Goal: Transaction & Acquisition: Purchase product/service

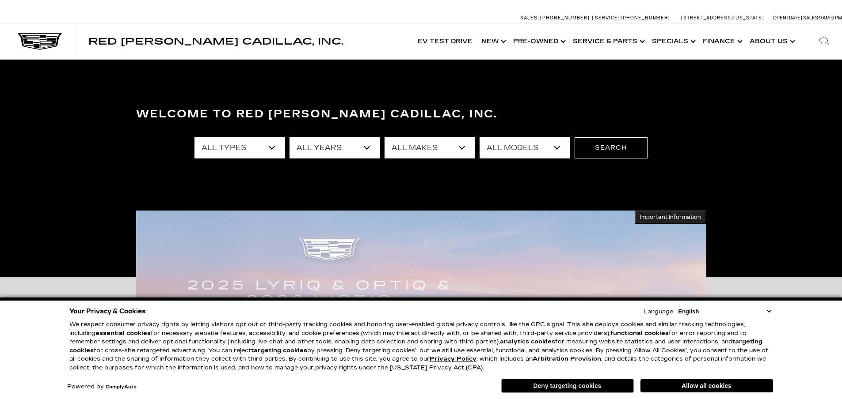
click at [565, 389] on button "Deny targeting cookies" at bounding box center [567, 386] width 133 height 14
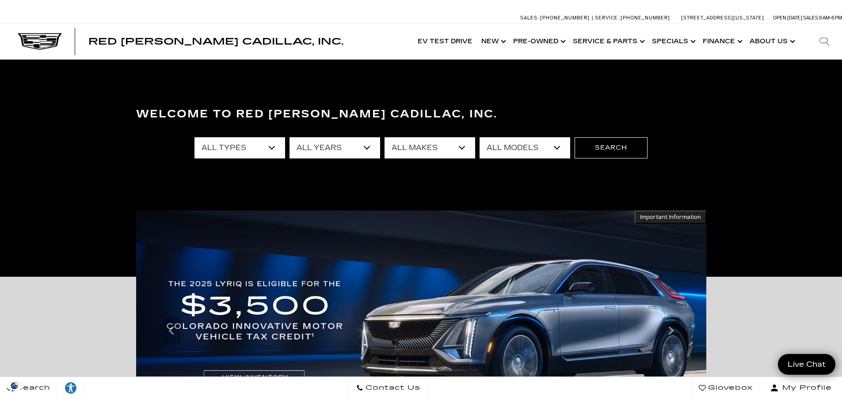
click at [277, 146] on select "All Types New Used Certified Used Demo" at bounding box center [239, 147] width 91 height 21
select select "Used"
click at [194, 137] on select "All Types New Used Certified Used Demo" at bounding box center [239, 147] width 91 height 21
click at [456, 147] on select "All Makes Audi BMW Buick Cadillac Chevrolet Chrysler Ford Honda Jeep Land Rover…" at bounding box center [429, 147] width 91 height 21
select select "Jeep"
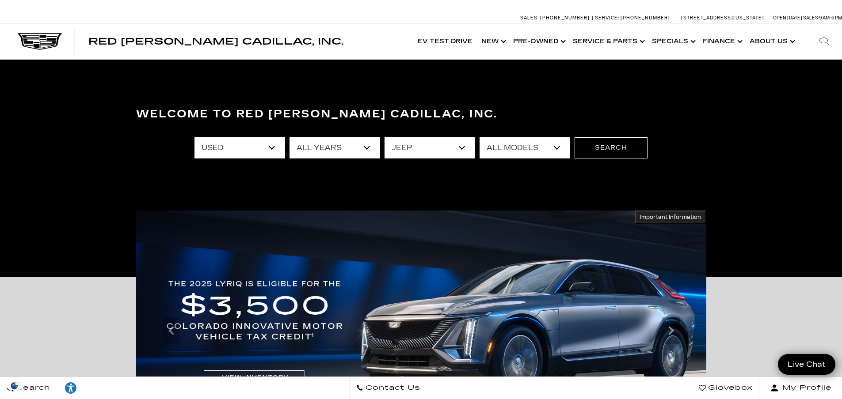
click at [384, 137] on select "All Makes Audi BMW Buick Cadillac Chevrolet Chrysler Ford Honda Jeep Land Rover…" at bounding box center [429, 147] width 91 height 21
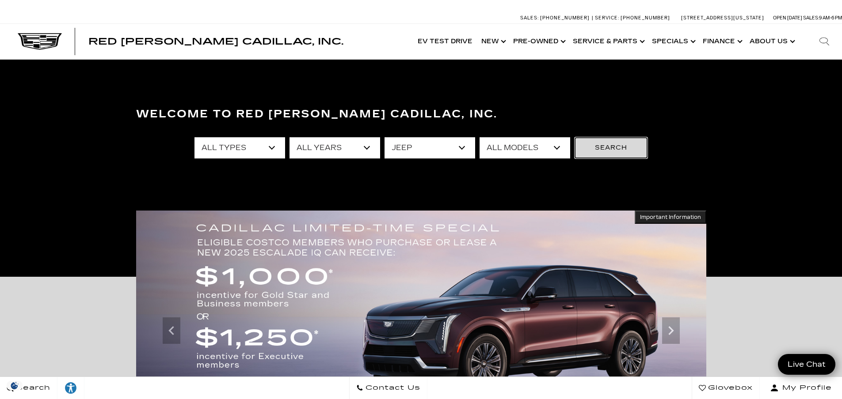
click at [601, 150] on button "Search" at bounding box center [610, 147] width 73 height 21
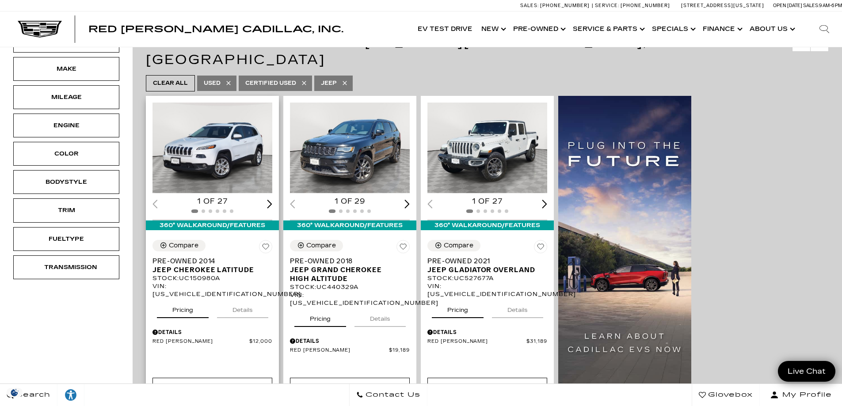
click at [207, 128] on img "1 / 2" at bounding box center [212, 148] width 121 height 91
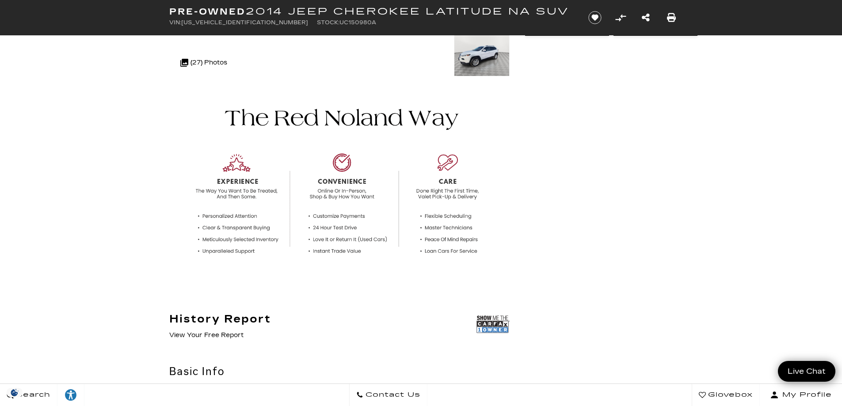
scroll to position [221, 0]
click at [225, 334] on link "View Your Free Report" at bounding box center [206, 334] width 74 height 8
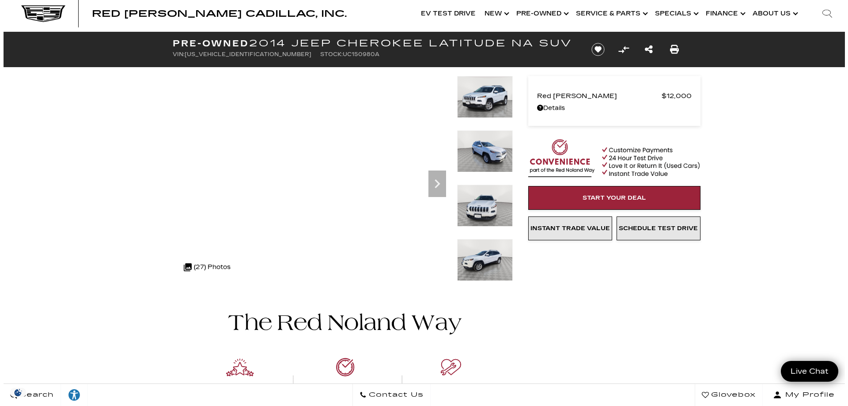
scroll to position [0, 0]
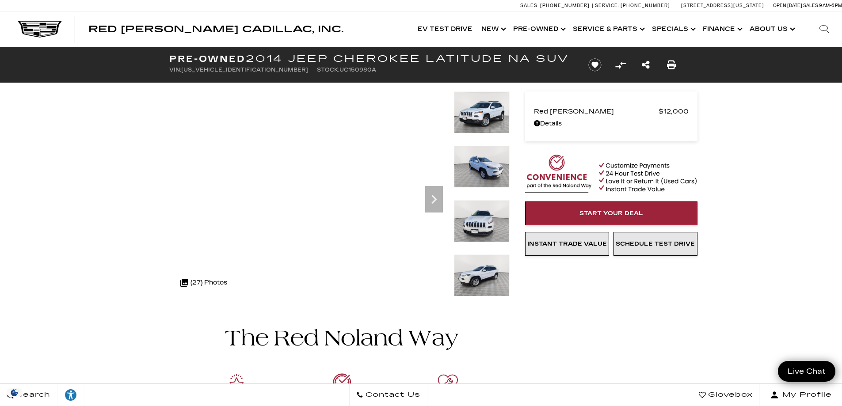
click at [492, 112] on img at bounding box center [482, 112] width 56 height 42
click at [475, 175] on img at bounding box center [482, 167] width 56 height 42
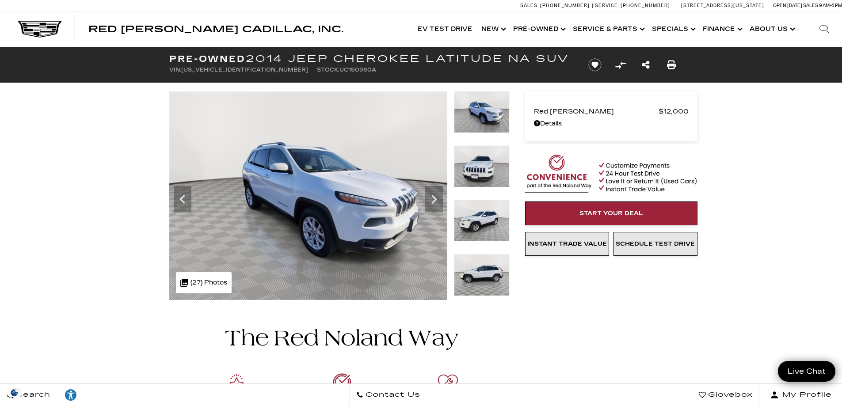
click at [472, 168] on img at bounding box center [482, 166] width 56 height 42
click at [481, 166] on img at bounding box center [482, 166] width 56 height 42
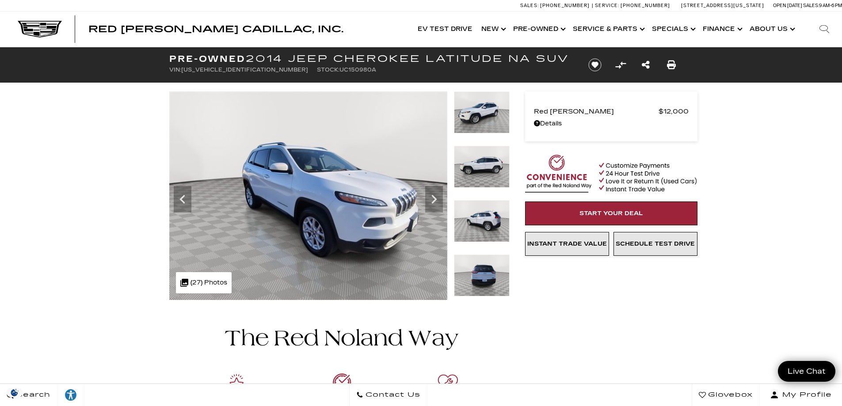
click at [475, 109] on img at bounding box center [482, 112] width 56 height 42
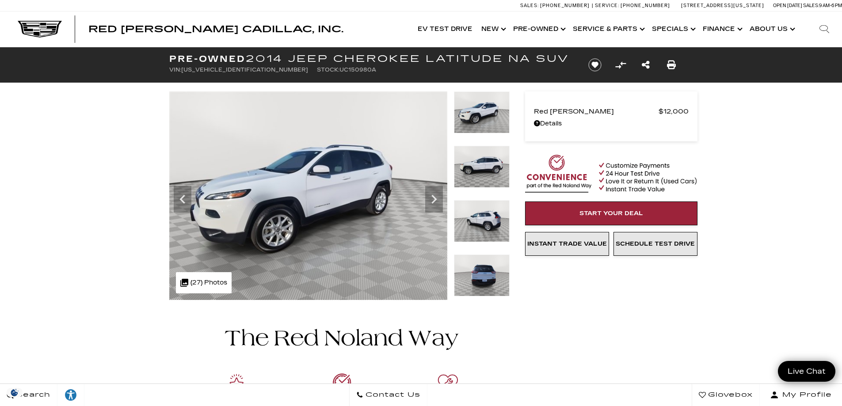
click at [479, 172] on img at bounding box center [482, 167] width 56 height 42
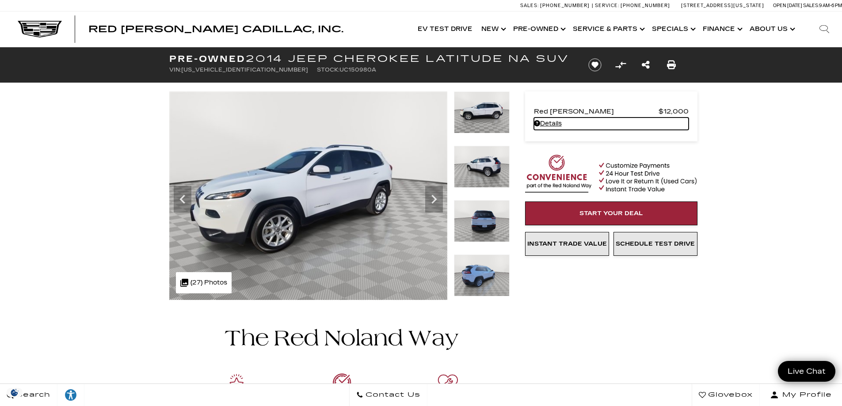
click at [551, 124] on link "Details - about pricing for: Pre-Owned 2014 Jeep Cherokee Latitude NA SUV" at bounding box center [611, 124] width 155 height 12
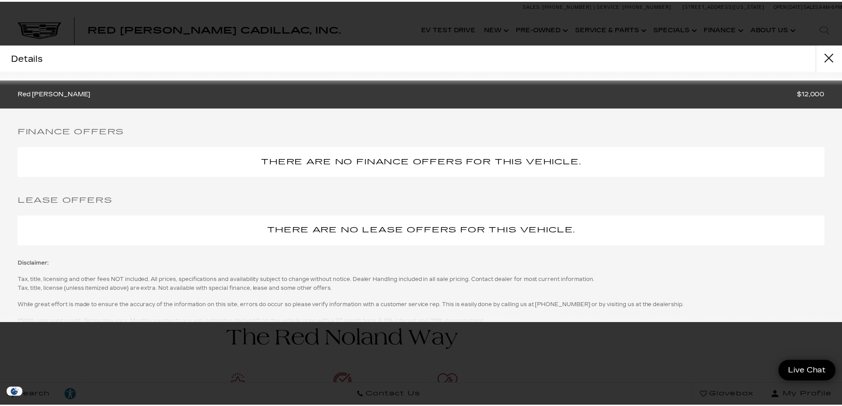
scroll to position [105, 0]
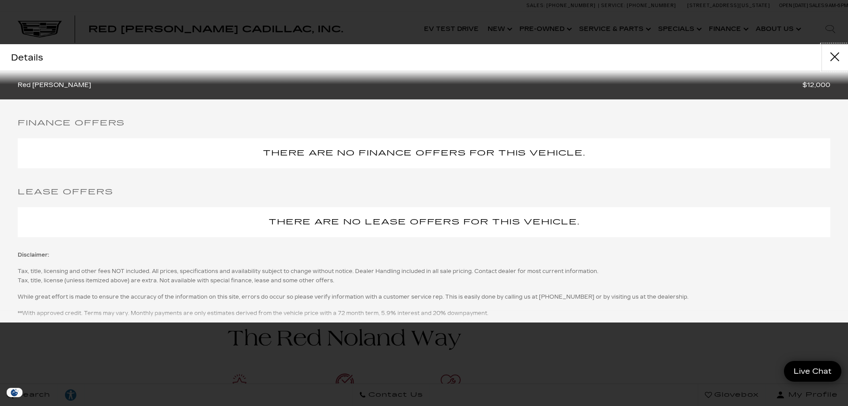
click at [835, 54] on button "close" at bounding box center [835, 57] width 27 height 27
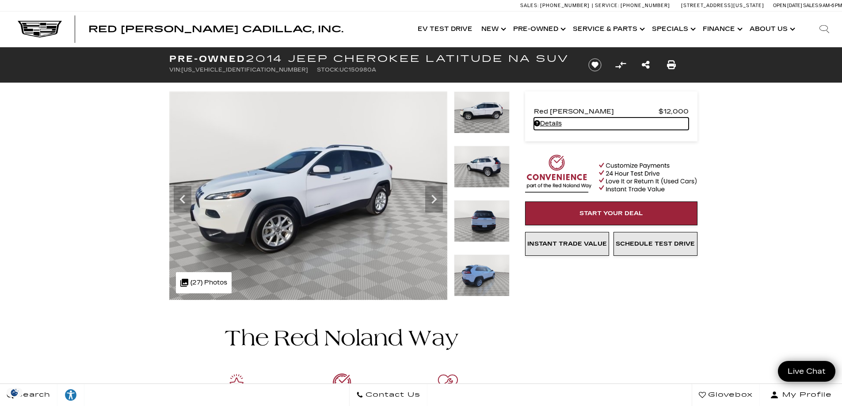
click at [463, 100] on img at bounding box center [482, 112] width 56 height 42
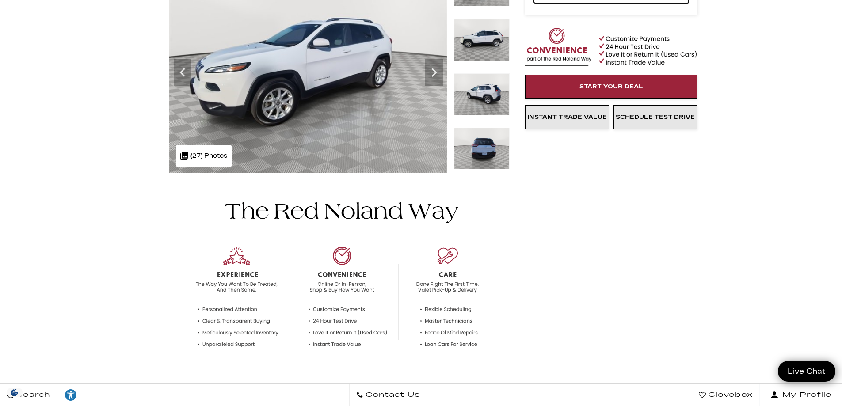
scroll to position [133, 0]
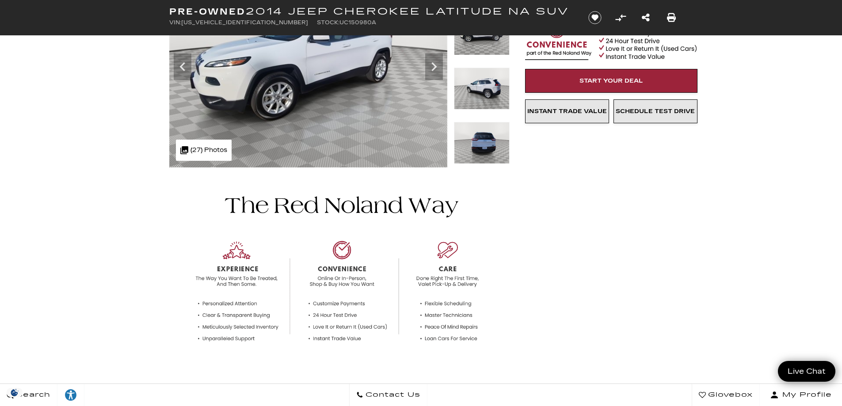
click at [482, 149] on img at bounding box center [482, 143] width 56 height 42
click at [481, 146] on img at bounding box center [482, 143] width 56 height 42
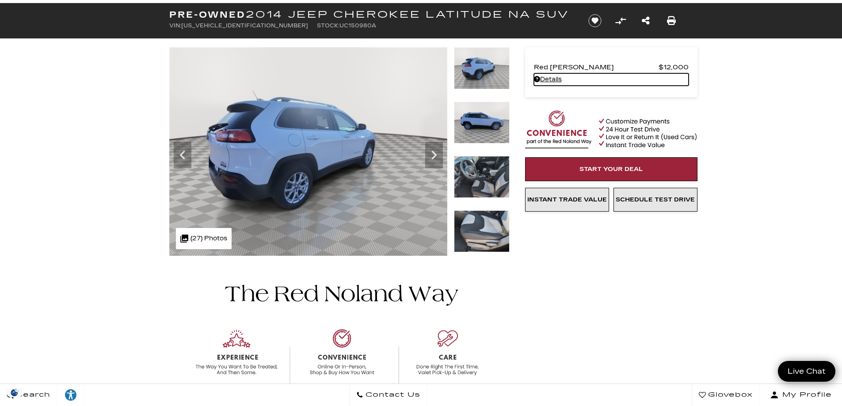
scroll to position [0, 0]
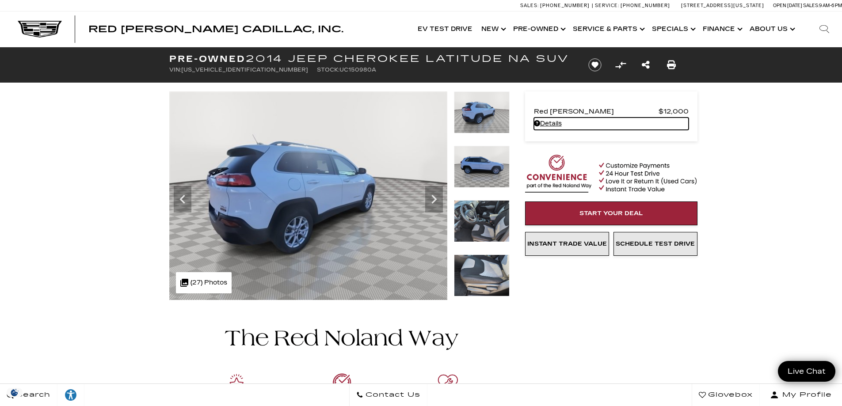
click at [489, 221] on img at bounding box center [482, 221] width 56 height 42
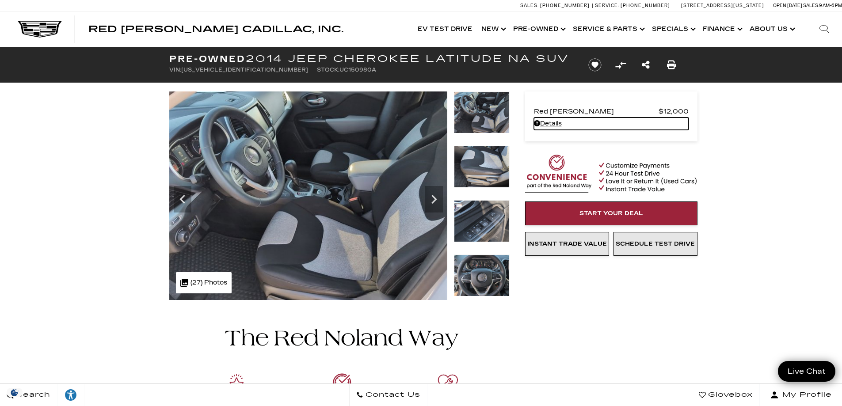
click at [483, 171] on img at bounding box center [482, 167] width 56 height 42
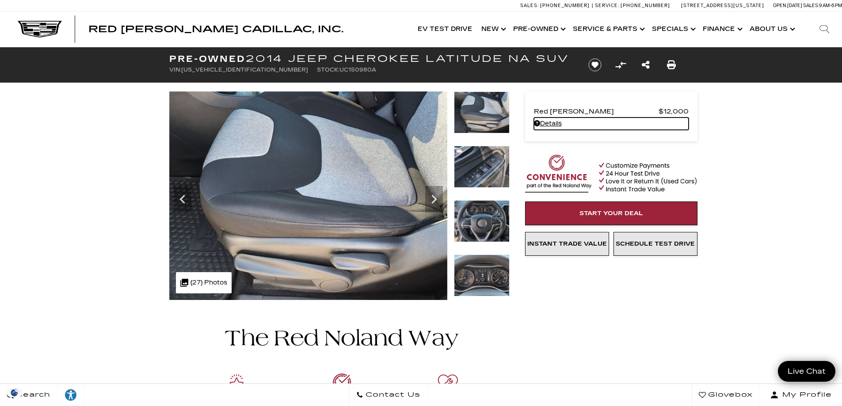
click at [483, 171] on img at bounding box center [482, 167] width 56 height 42
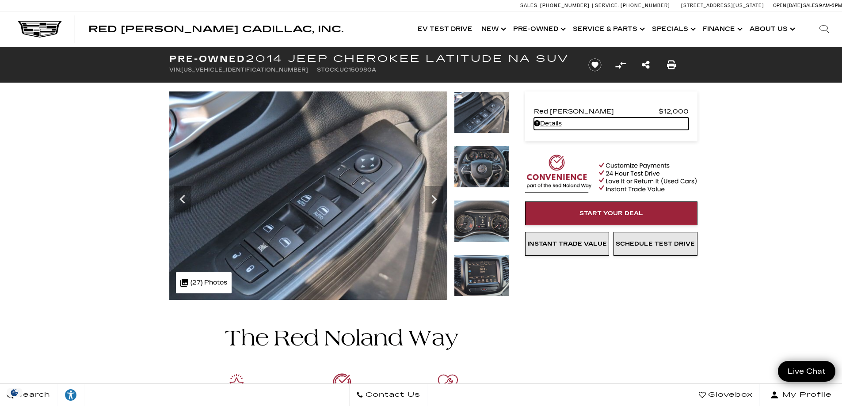
click at [477, 202] on img at bounding box center [482, 221] width 56 height 42
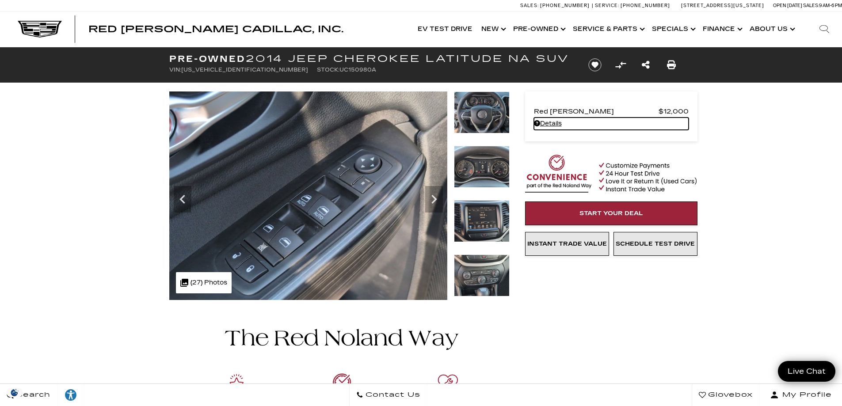
click at [484, 215] on img at bounding box center [482, 221] width 56 height 42
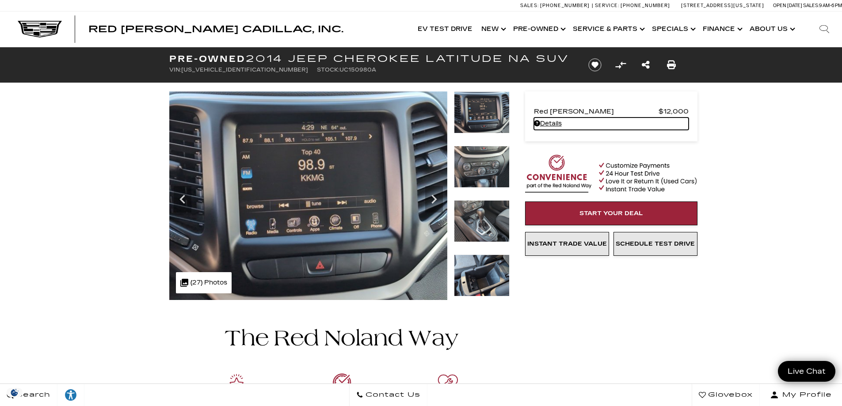
click at [483, 164] on img at bounding box center [482, 167] width 56 height 42
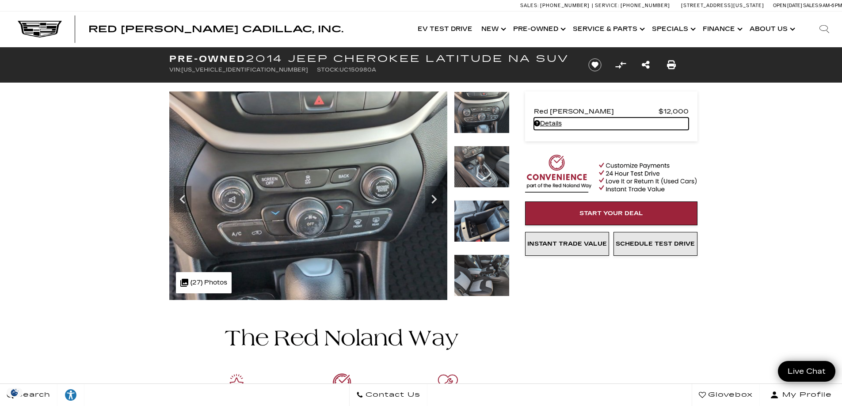
click at [483, 164] on img at bounding box center [482, 167] width 56 height 42
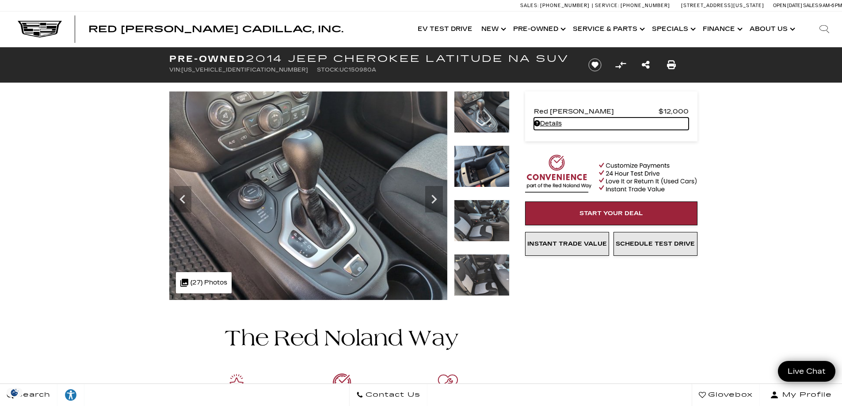
click at [481, 113] on img at bounding box center [482, 112] width 56 height 42
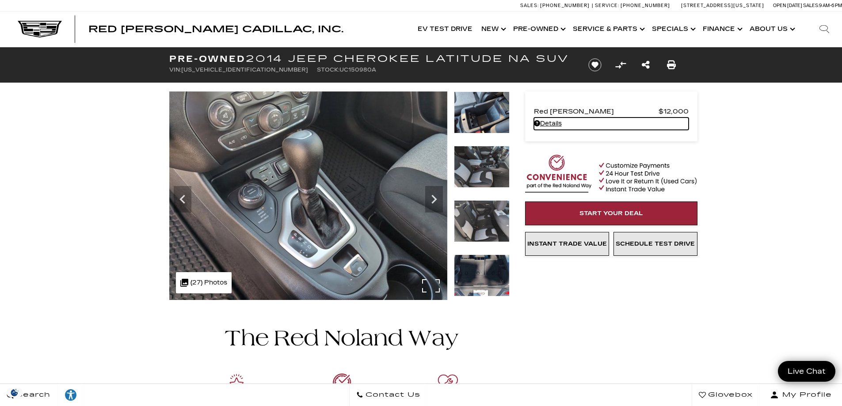
click at [275, 128] on img at bounding box center [308, 195] width 278 height 209
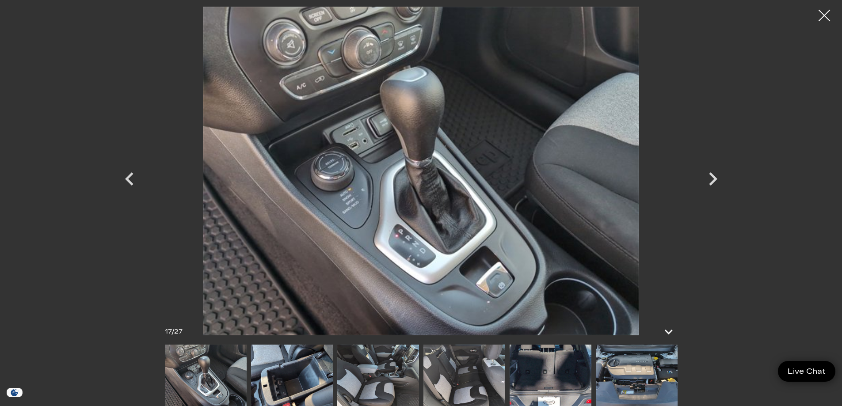
click at [826, 18] on div at bounding box center [824, 15] width 23 height 23
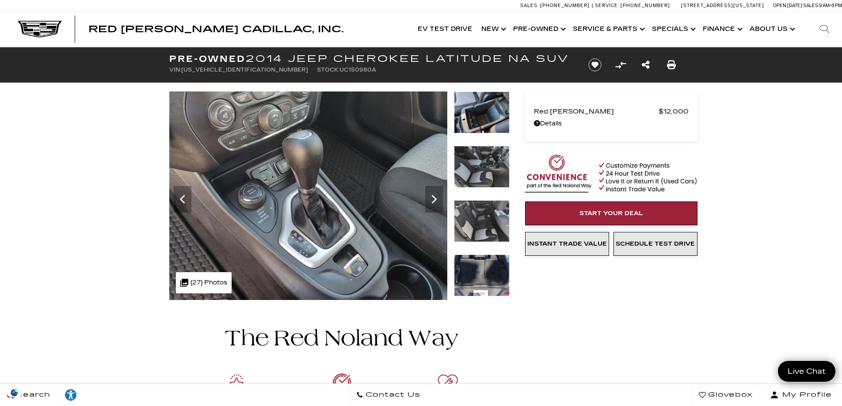
click at [481, 103] on img at bounding box center [482, 112] width 56 height 42
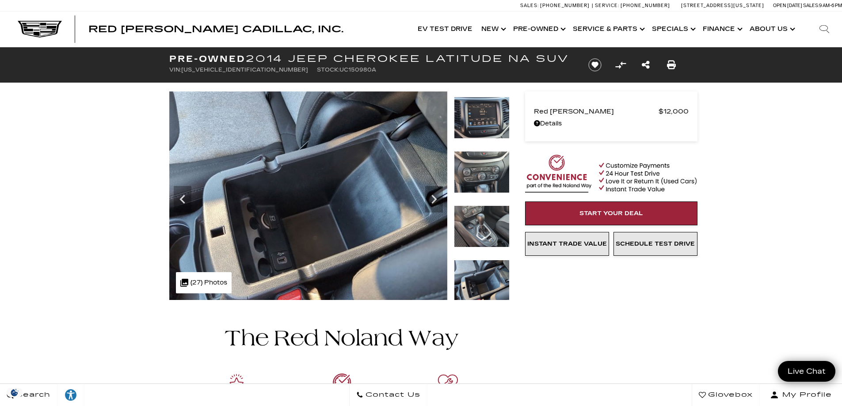
click at [484, 273] on img at bounding box center [482, 281] width 56 height 42
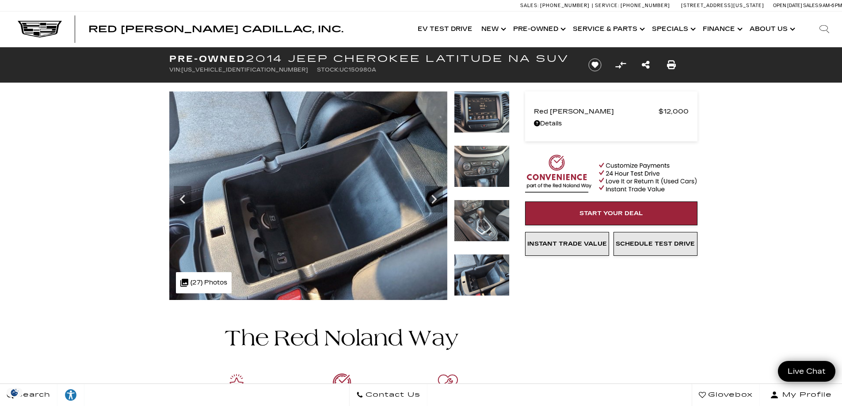
click at [482, 169] on img at bounding box center [482, 166] width 56 height 42
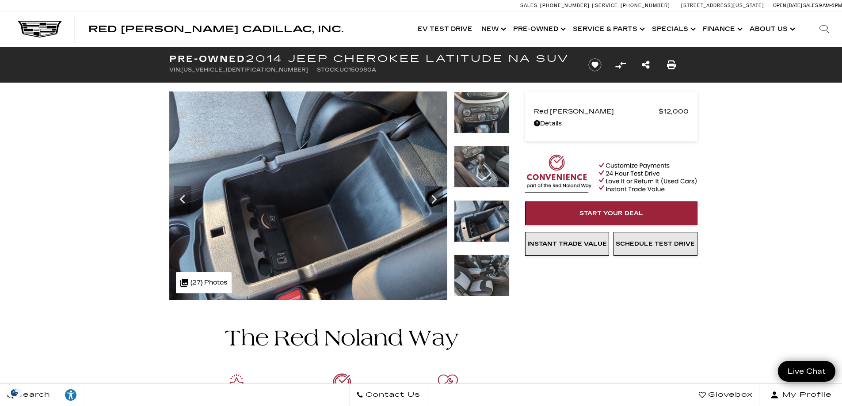
click at [475, 111] on img at bounding box center [482, 112] width 56 height 42
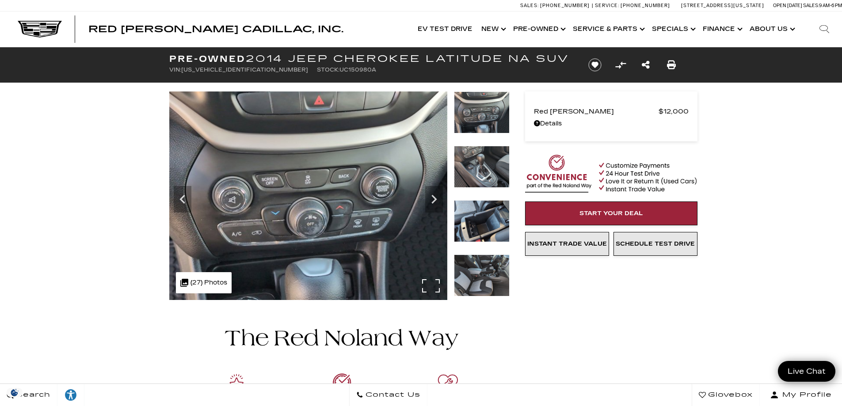
click at [307, 205] on img at bounding box center [308, 195] width 278 height 209
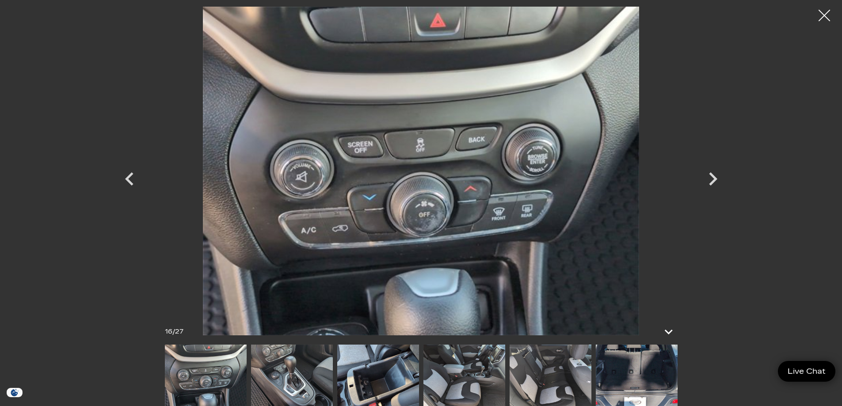
click at [822, 15] on div at bounding box center [824, 15] width 23 height 23
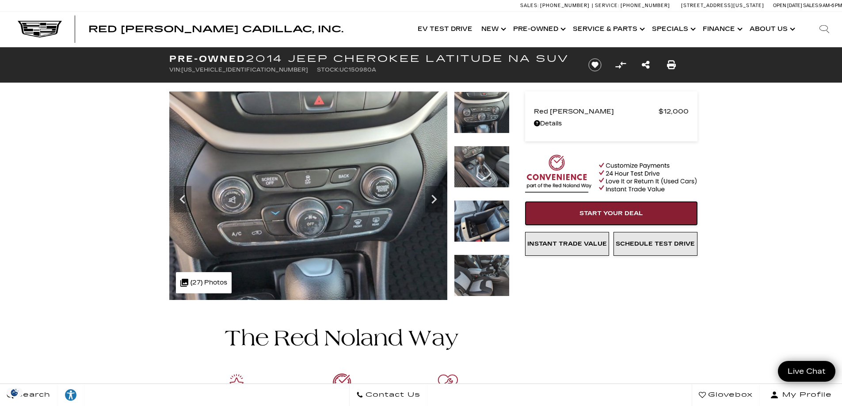
click at [612, 214] on span "Start Your Deal" at bounding box center [611, 213] width 64 height 7
click at [488, 123] on img at bounding box center [482, 112] width 56 height 42
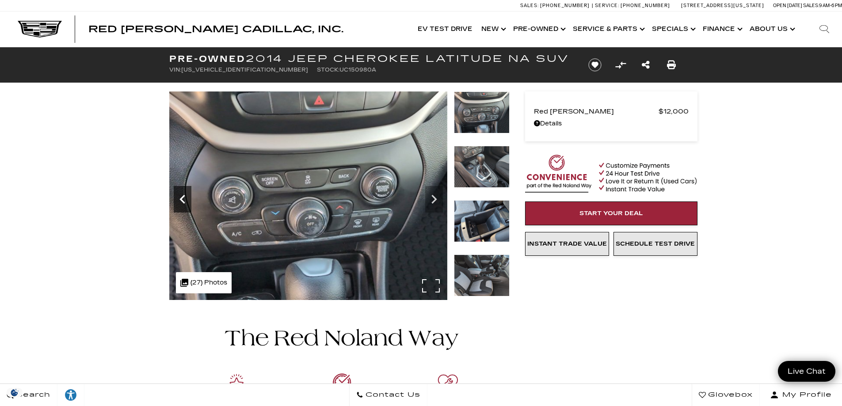
click at [177, 205] on icon "Previous" at bounding box center [183, 199] width 18 height 18
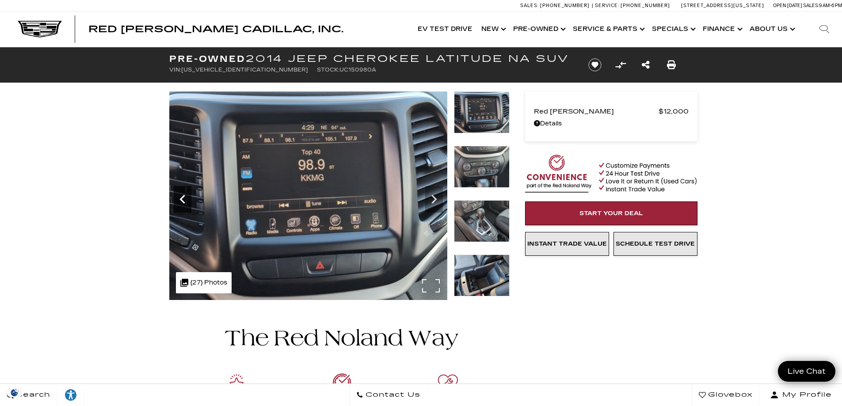
click at [182, 201] on icon "Previous" at bounding box center [181, 199] width 5 height 9
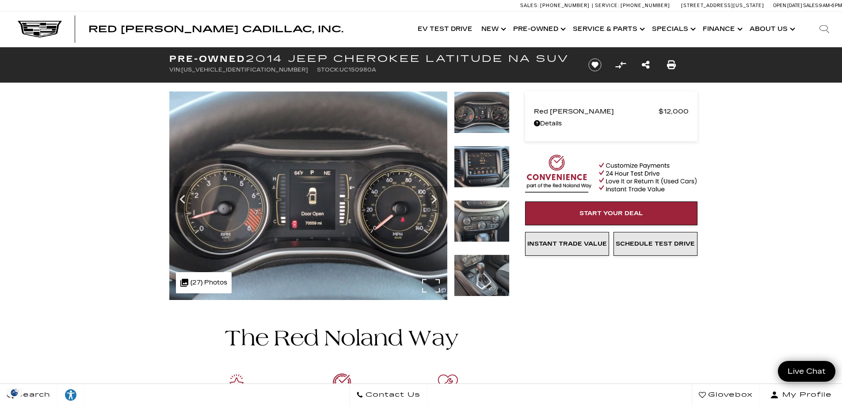
click at [390, 228] on img at bounding box center [308, 195] width 278 height 209
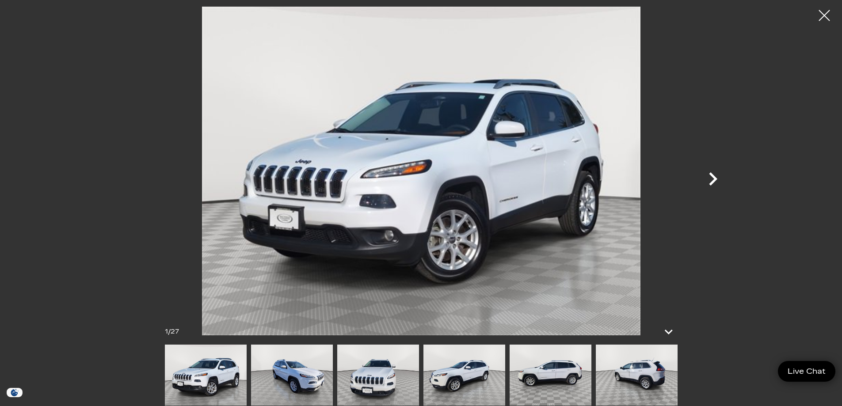
click at [712, 175] on icon "Next" at bounding box center [713, 178] width 8 height 13
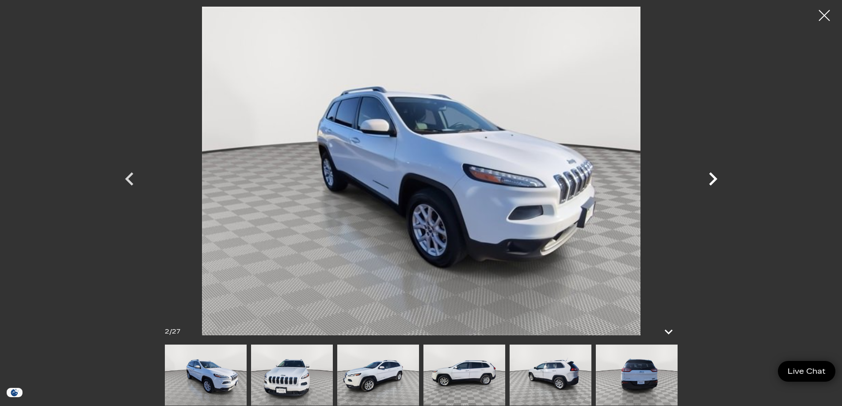
click at [712, 175] on icon "Next" at bounding box center [713, 178] width 8 height 13
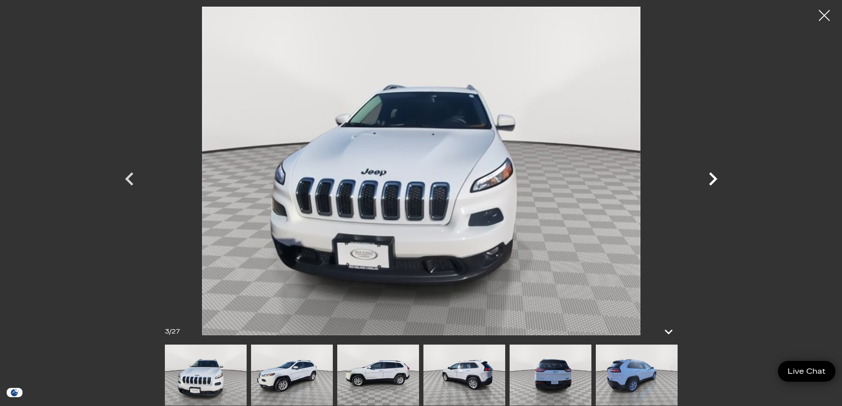
click at [712, 175] on icon "Next" at bounding box center [713, 178] width 8 height 13
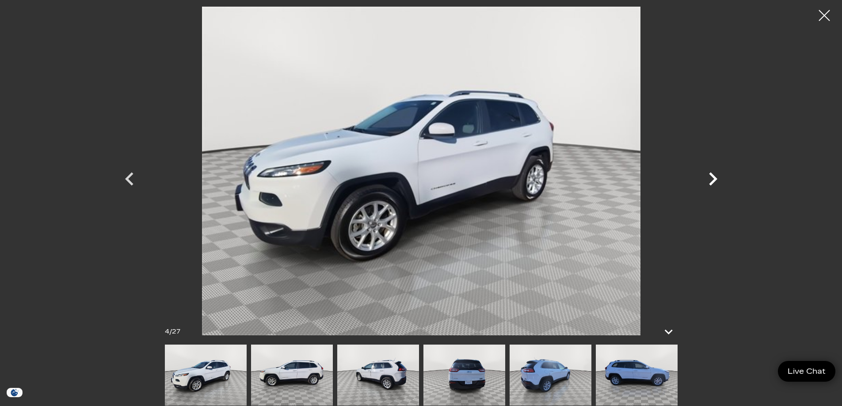
click at [712, 175] on icon "Next" at bounding box center [713, 178] width 8 height 13
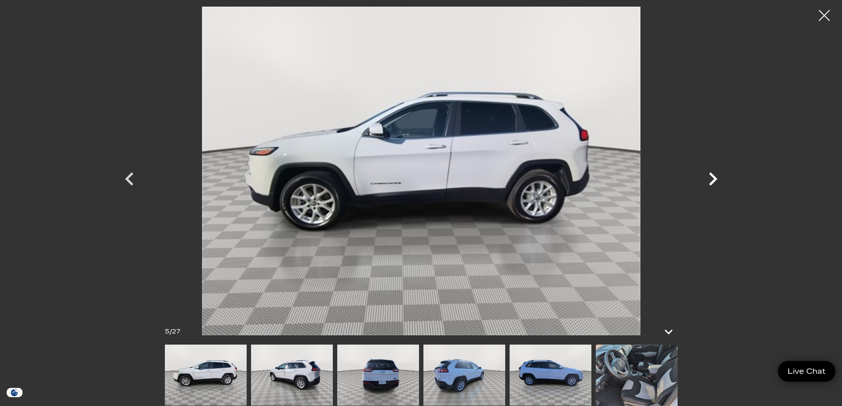
click at [712, 175] on icon "Next" at bounding box center [713, 178] width 8 height 13
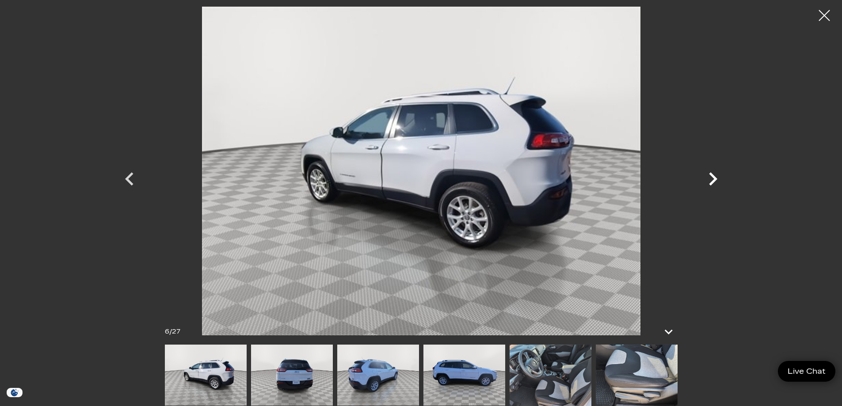
click at [712, 175] on icon "Next" at bounding box center [713, 178] width 8 height 13
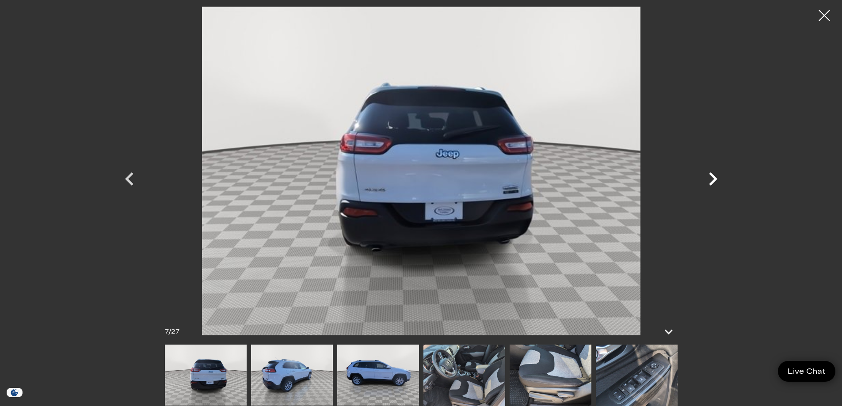
click at [712, 175] on icon "Next" at bounding box center [713, 178] width 8 height 13
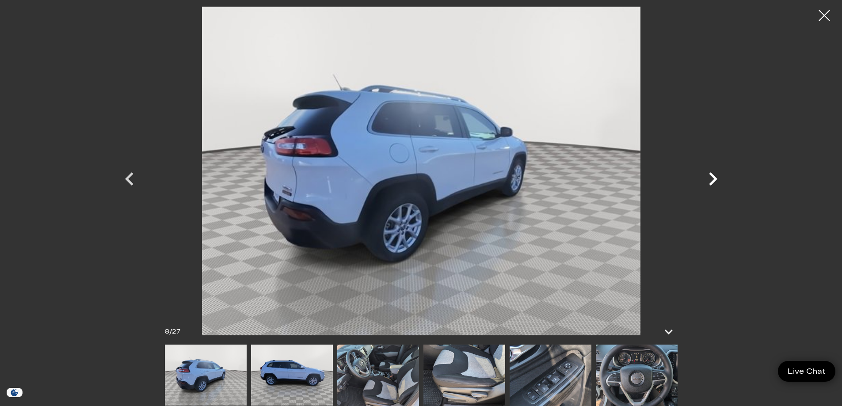
click at [712, 175] on icon "Next" at bounding box center [713, 178] width 8 height 13
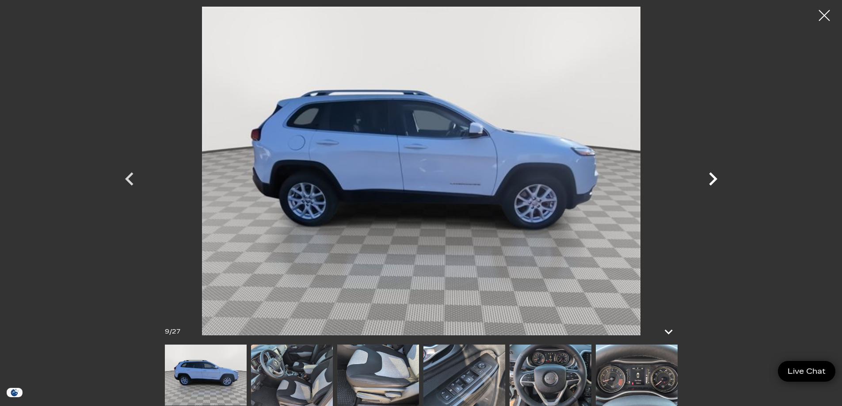
click at [712, 175] on icon "Next" at bounding box center [713, 178] width 8 height 13
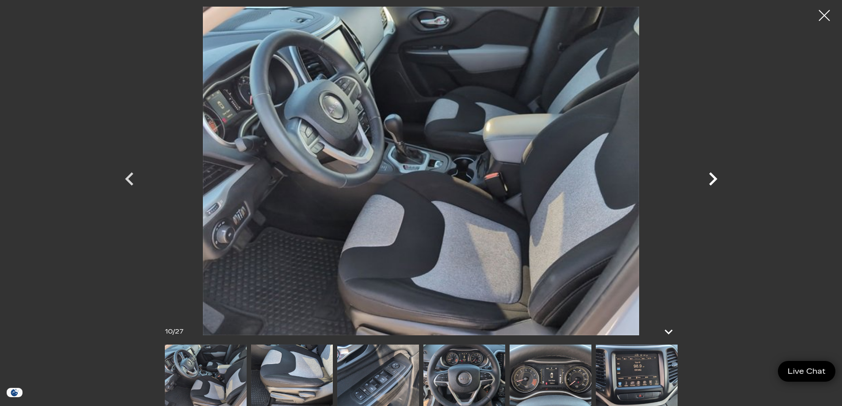
click at [712, 175] on icon "Next" at bounding box center [713, 178] width 8 height 13
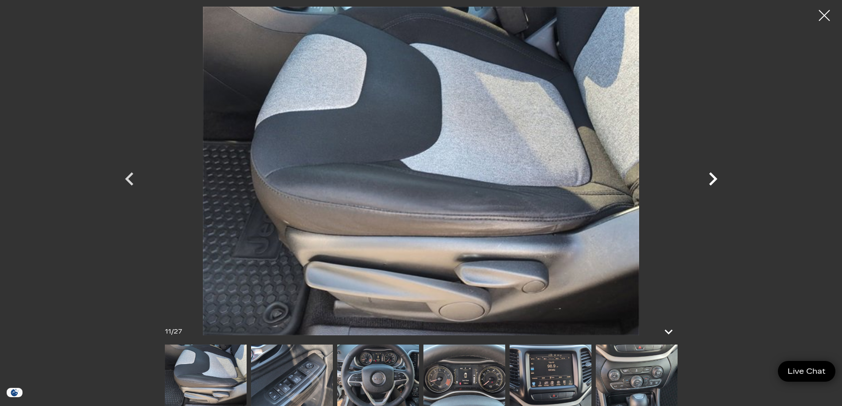
click at [712, 175] on icon "Next" at bounding box center [713, 178] width 8 height 13
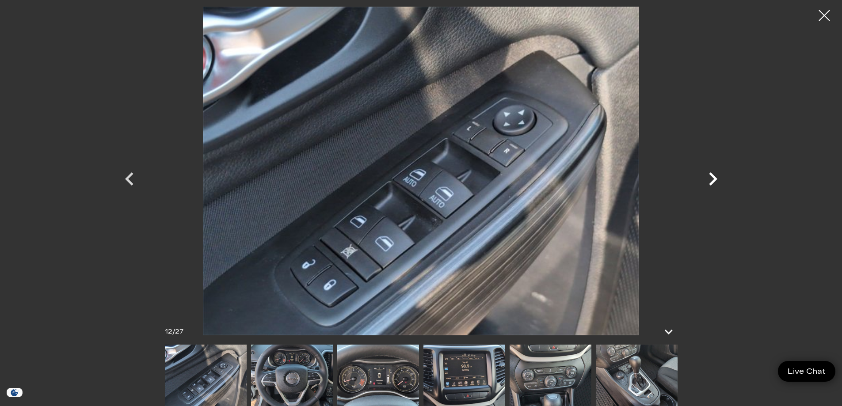
click at [712, 175] on icon "Next" at bounding box center [713, 178] width 8 height 13
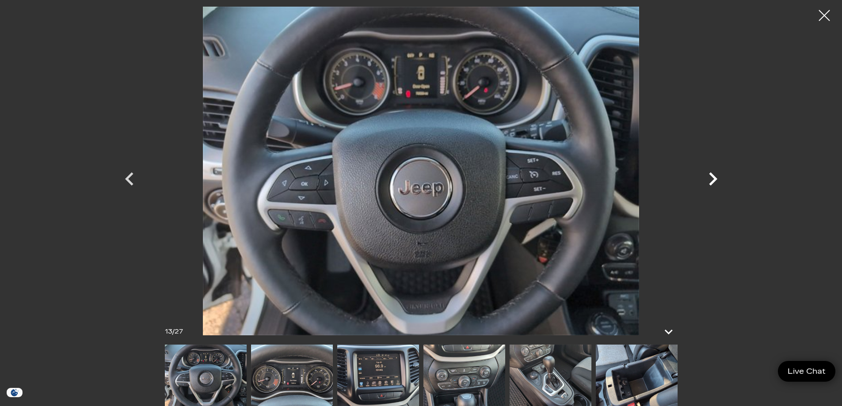
click at [712, 175] on icon "Next" at bounding box center [713, 178] width 8 height 13
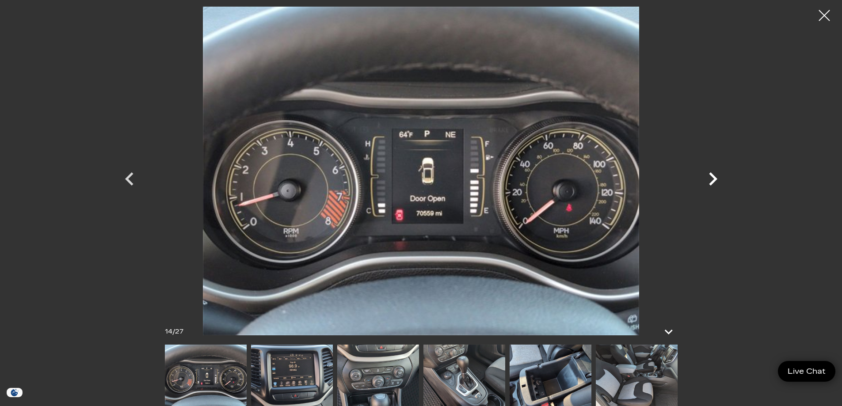
click at [712, 175] on icon "Next" at bounding box center [713, 178] width 8 height 13
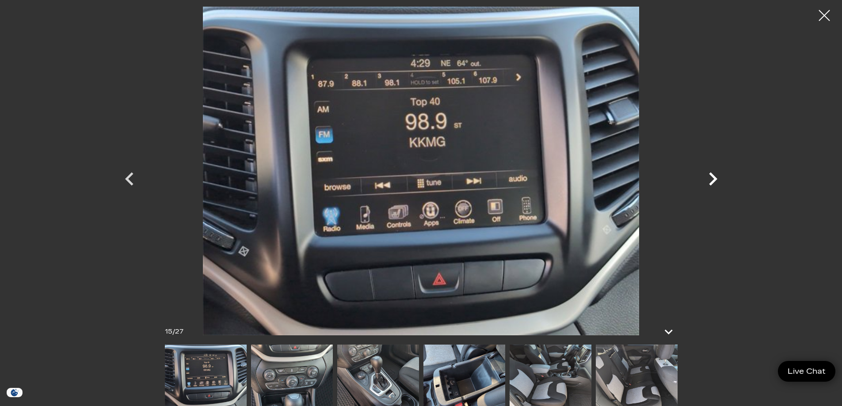
click at [712, 175] on icon "Next" at bounding box center [713, 178] width 8 height 13
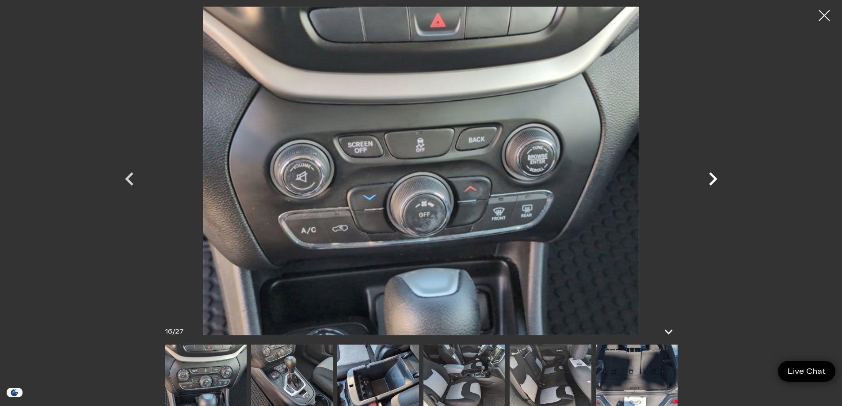
click at [712, 175] on icon "Next" at bounding box center [713, 178] width 8 height 13
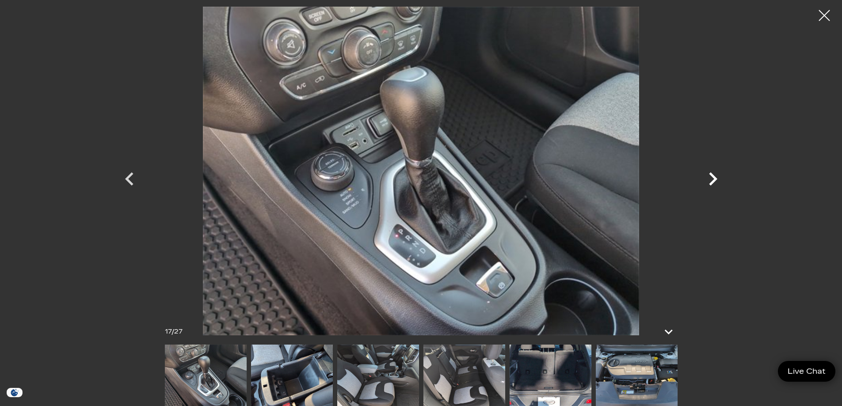
click at [712, 175] on icon "Next" at bounding box center [713, 178] width 8 height 13
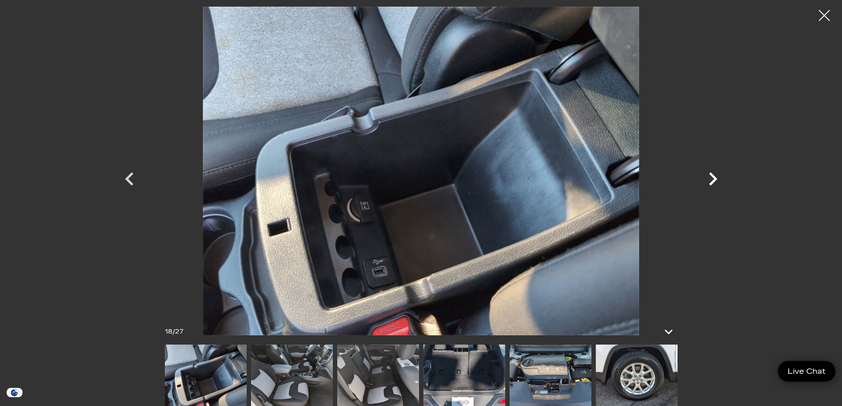
click at [712, 175] on icon "Next" at bounding box center [713, 178] width 8 height 13
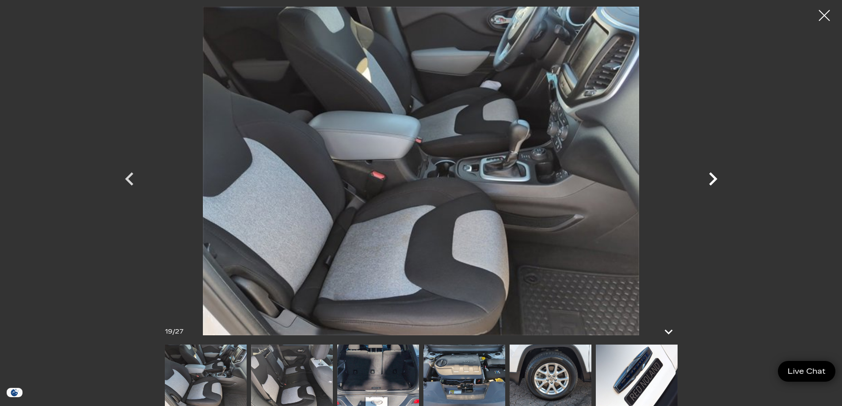
click at [712, 175] on icon "Next" at bounding box center [713, 178] width 8 height 13
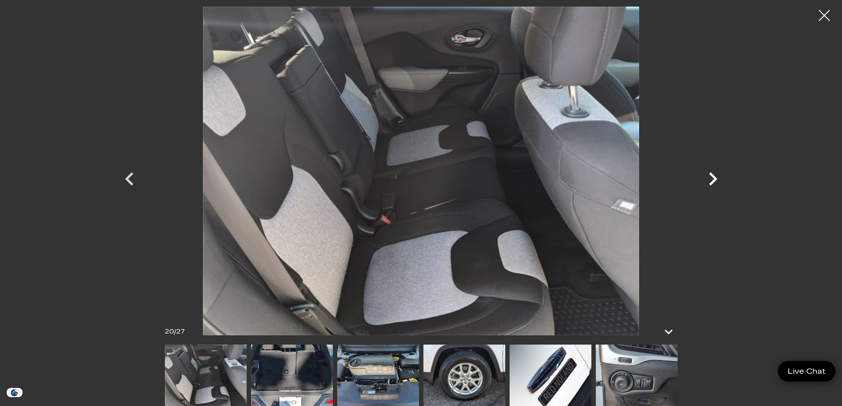
click at [712, 175] on icon "Next" at bounding box center [713, 178] width 8 height 13
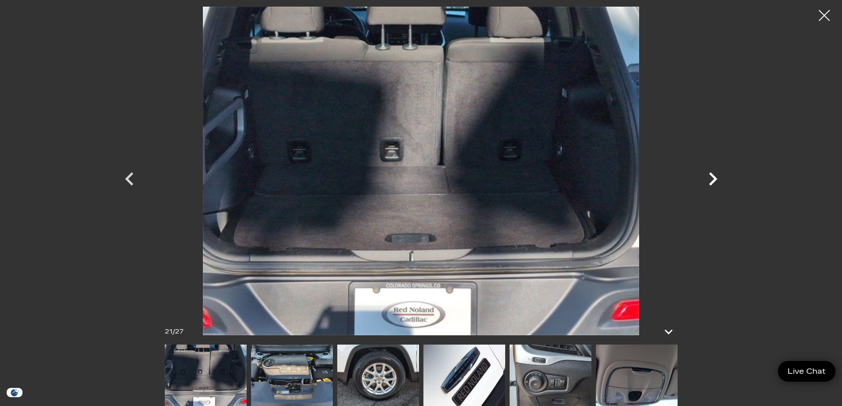
click at [712, 175] on icon "Next" at bounding box center [713, 178] width 8 height 13
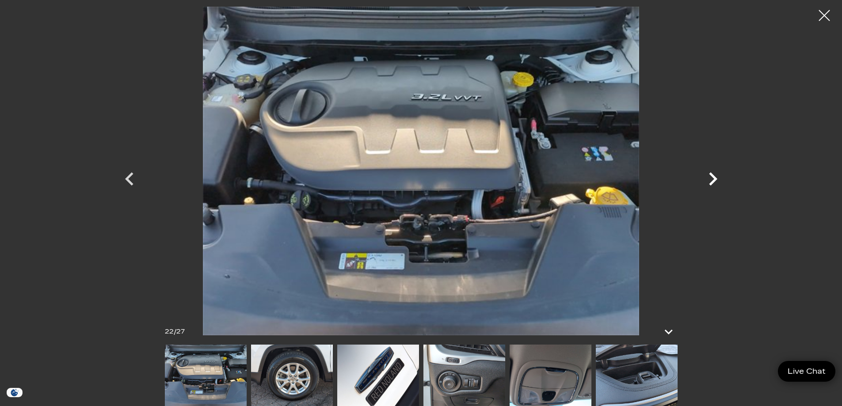
click at [712, 175] on icon "Next" at bounding box center [713, 178] width 8 height 13
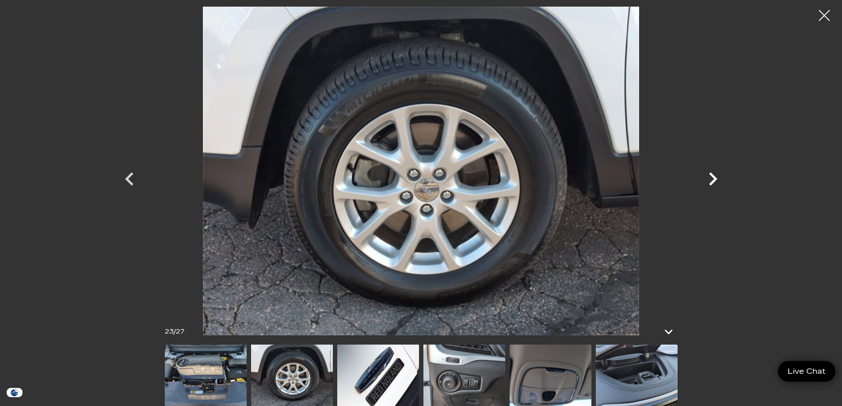
click at [712, 175] on icon "Next" at bounding box center [713, 178] width 8 height 13
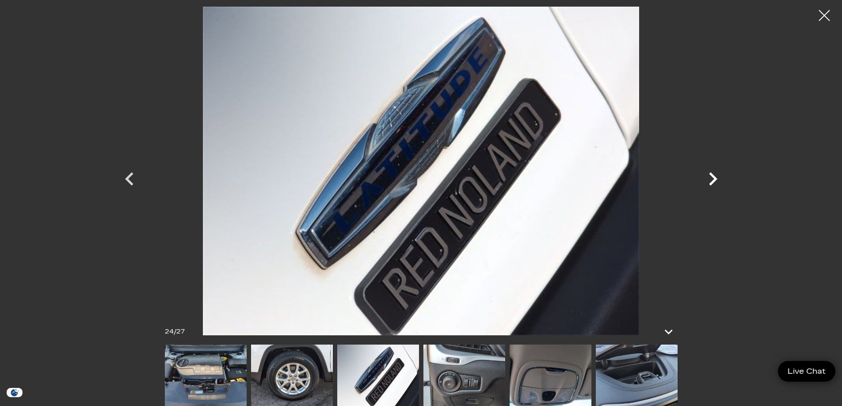
click at [712, 175] on icon "Next" at bounding box center [713, 178] width 8 height 13
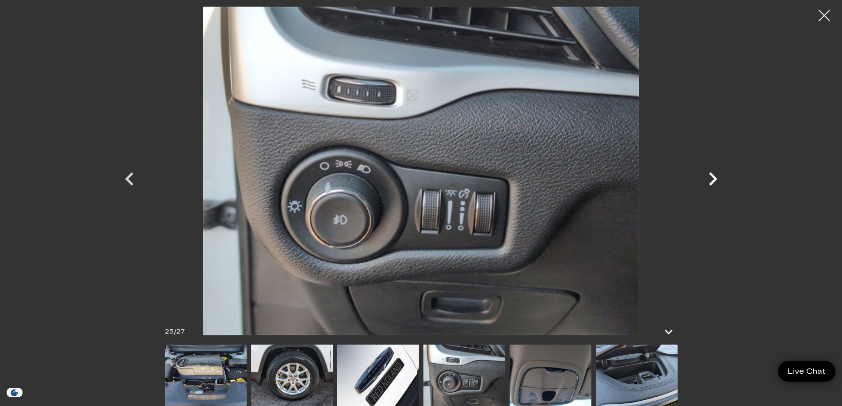
click at [712, 175] on icon "Next" at bounding box center [713, 178] width 8 height 13
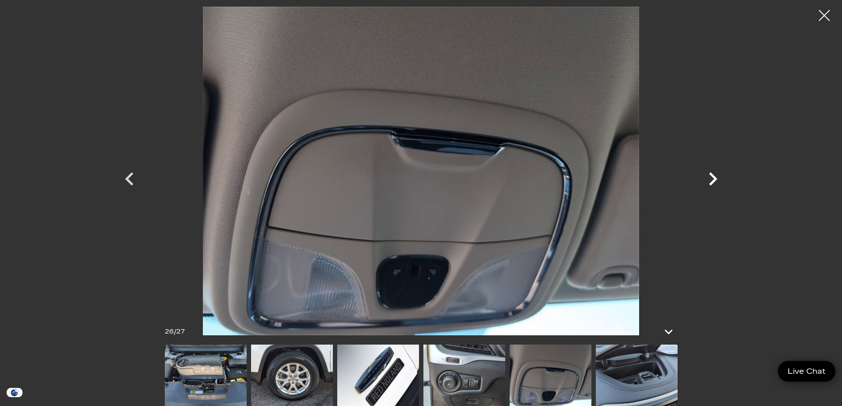
click at [712, 175] on icon "Next" at bounding box center [713, 178] width 8 height 13
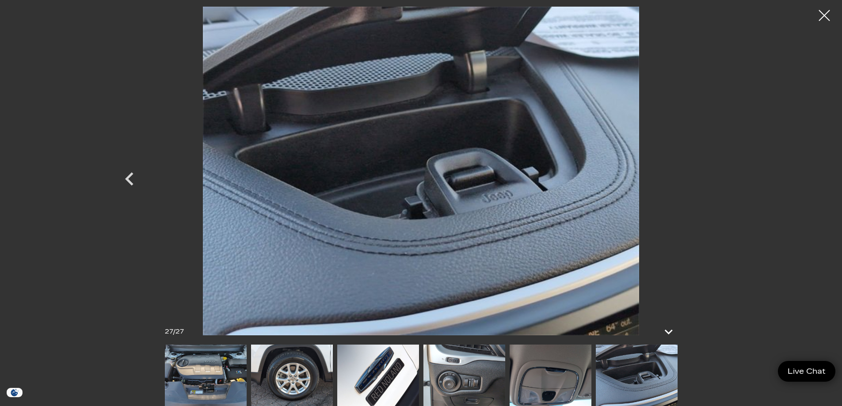
click at [712, 175] on div at bounding box center [421, 171] width 619 height 329
click at [822, 17] on div at bounding box center [824, 15] width 22 height 22
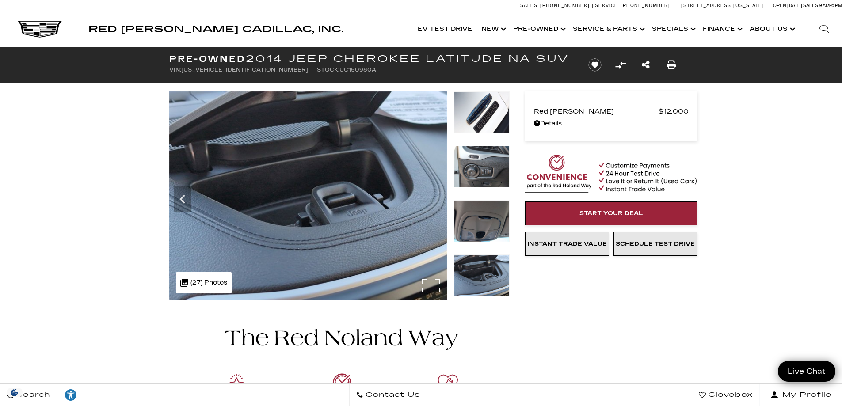
click at [318, 235] on img at bounding box center [308, 195] width 278 height 209
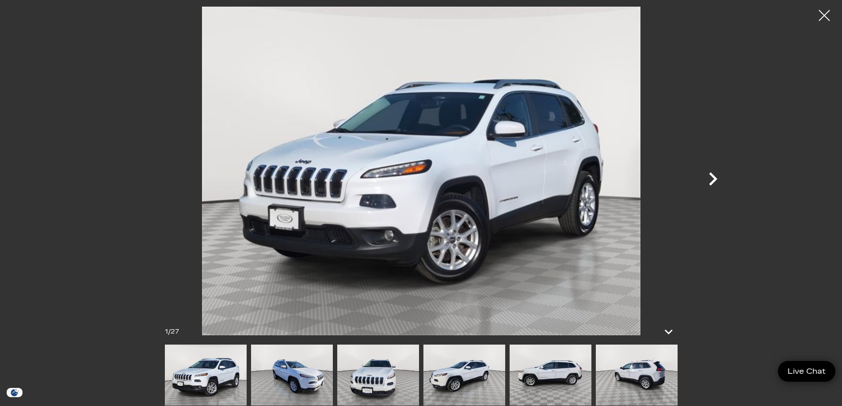
click at [708, 180] on icon "Next" at bounding box center [712, 179] width 27 height 27
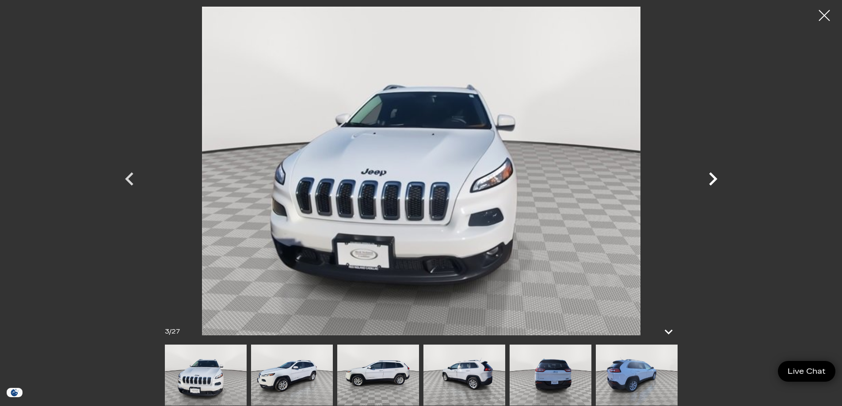
click at [708, 180] on icon "Next" at bounding box center [712, 179] width 27 height 27
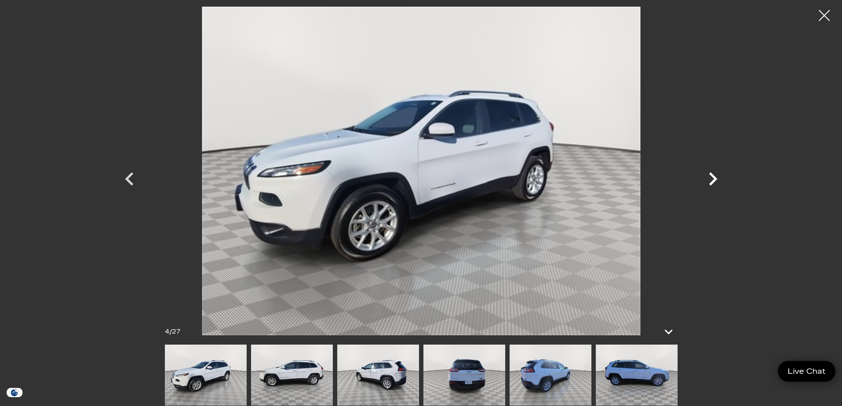
click at [708, 180] on icon "Next" at bounding box center [712, 179] width 27 height 27
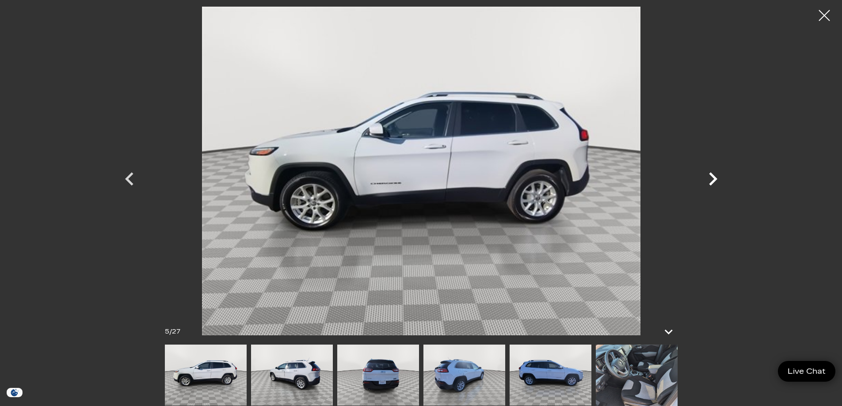
click at [708, 180] on icon "Next" at bounding box center [712, 179] width 27 height 27
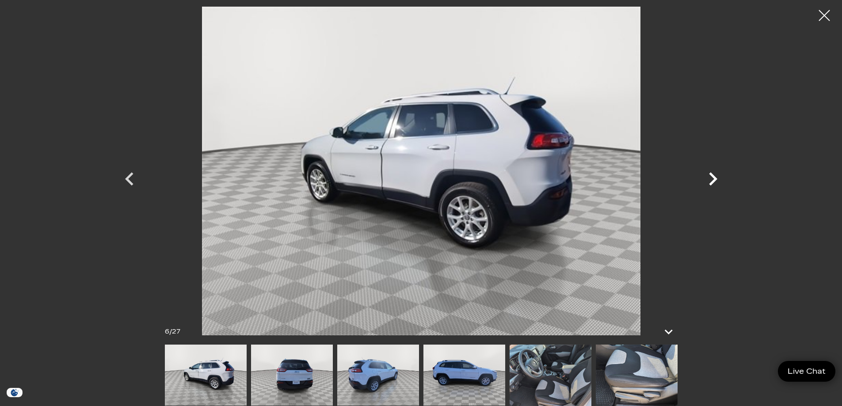
click at [708, 180] on icon "Next" at bounding box center [712, 179] width 27 height 27
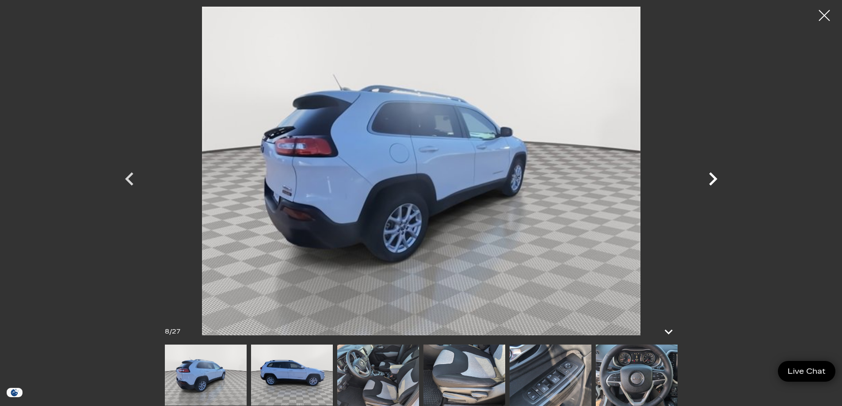
click at [708, 180] on icon "Next" at bounding box center [712, 179] width 27 height 27
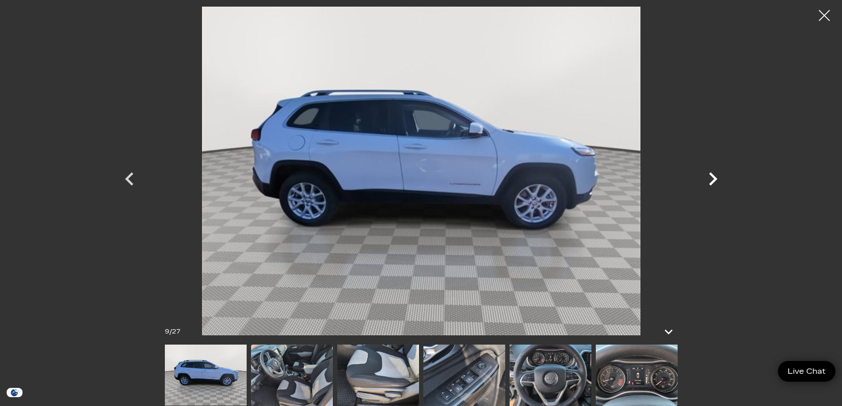
click at [708, 180] on icon "Next" at bounding box center [712, 179] width 27 height 27
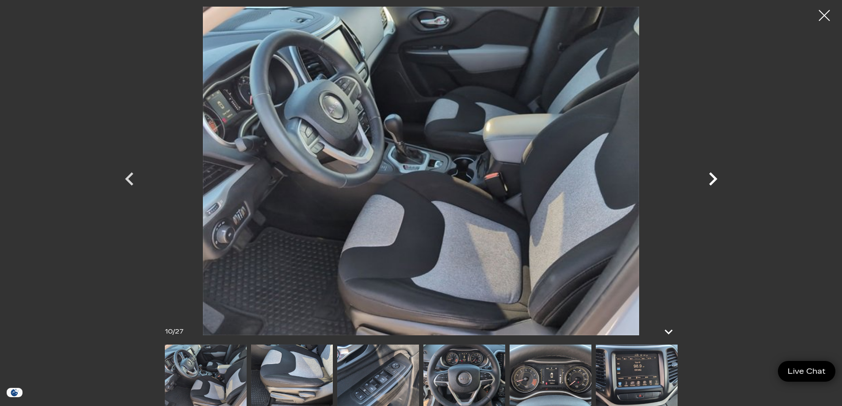
click at [708, 180] on icon "Next" at bounding box center [712, 179] width 27 height 27
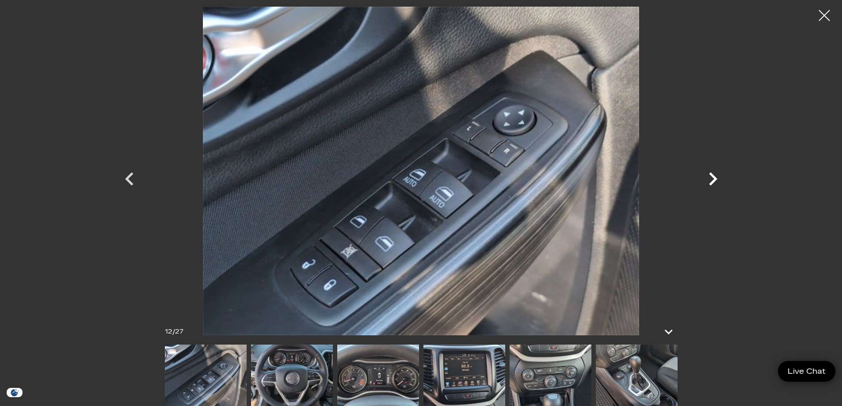
click at [708, 180] on icon "Next" at bounding box center [712, 179] width 27 height 27
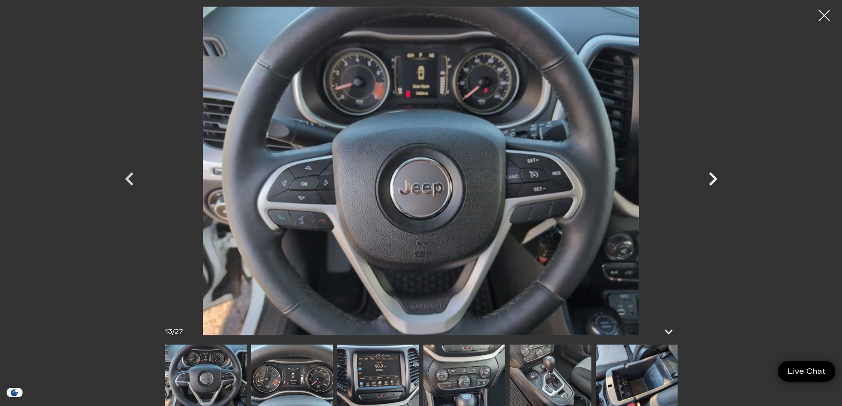
click at [708, 180] on icon "Next" at bounding box center [712, 179] width 27 height 27
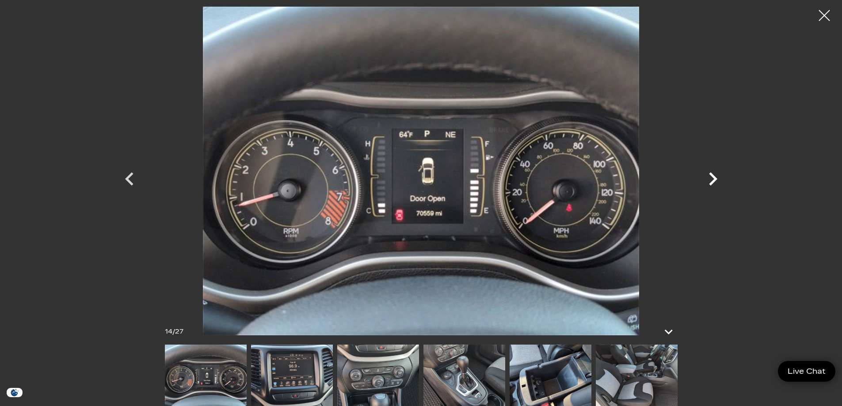
click at [718, 178] on icon "Next" at bounding box center [712, 179] width 27 height 27
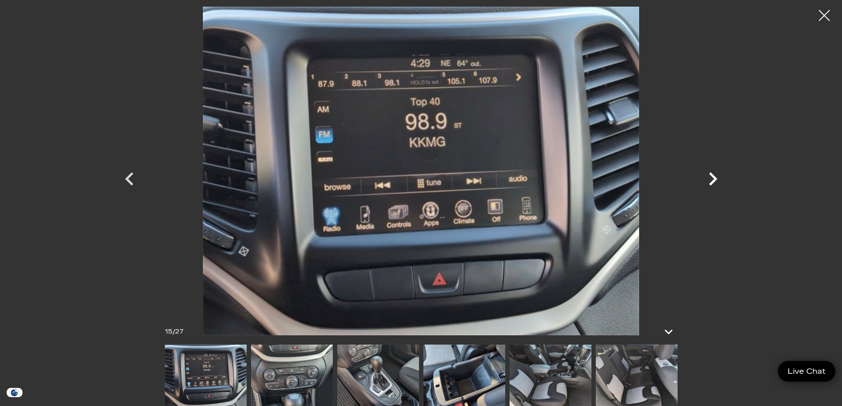
click at [718, 178] on icon "Next" at bounding box center [712, 179] width 27 height 27
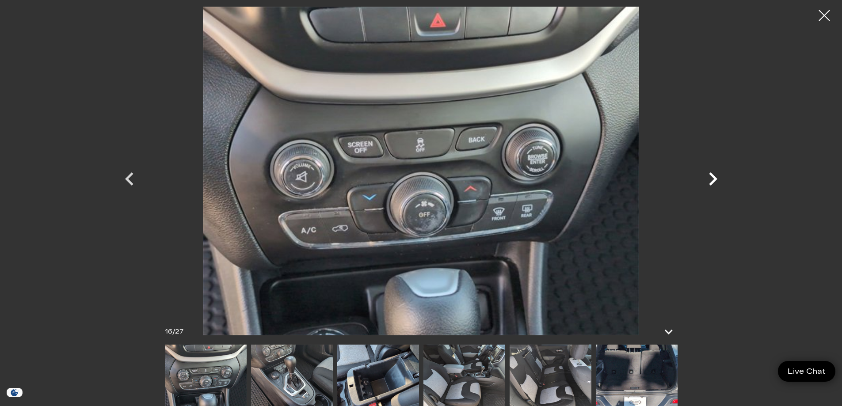
click at [718, 178] on icon "Next" at bounding box center [712, 179] width 27 height 27
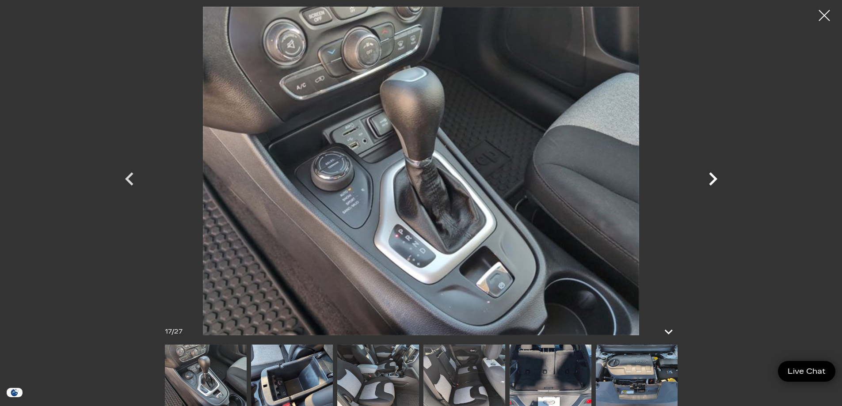
click at [708, 177] on icon "Next" at bounding box center [712, 179] width 27 height 27
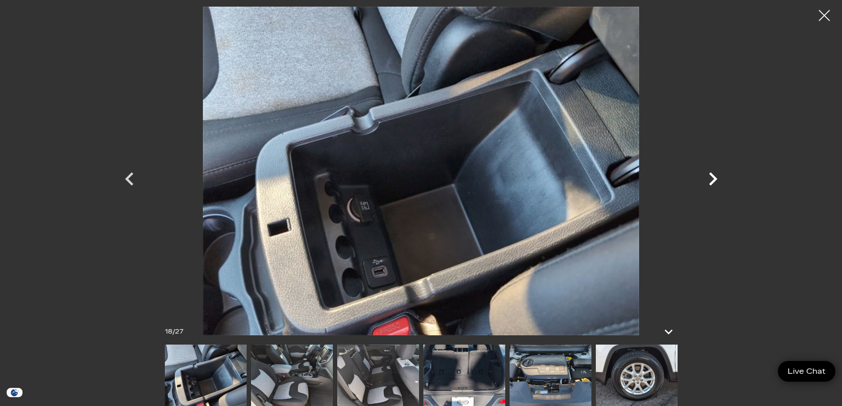
click at [713, 176] on icon "Next" at bounding box center [713, 178] width 8 height 13
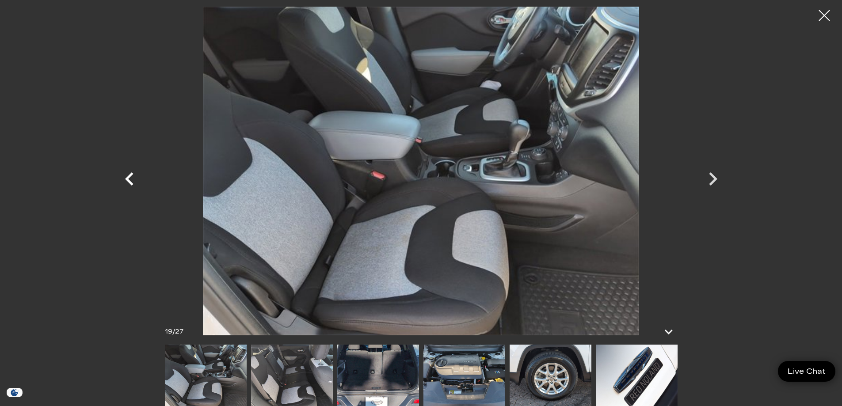
click at [120, 174] on icon "Previous" at bounding box center [129, 179] width 27 height 27
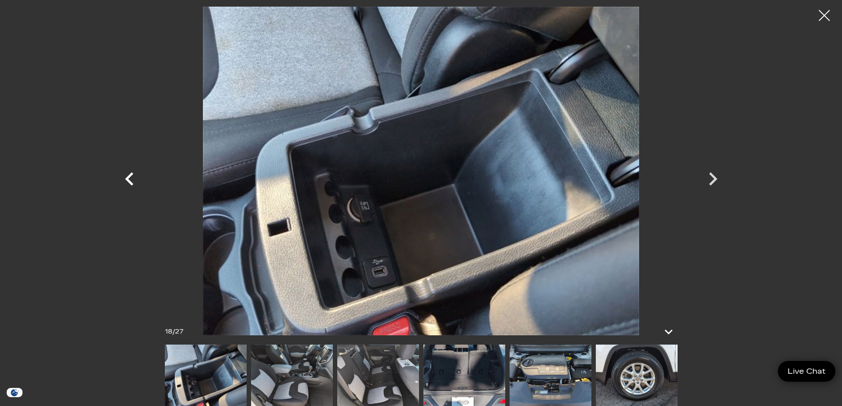
click at [130, 175] on icon "Previous" at bounding box center [129, 178] width 8 height 13
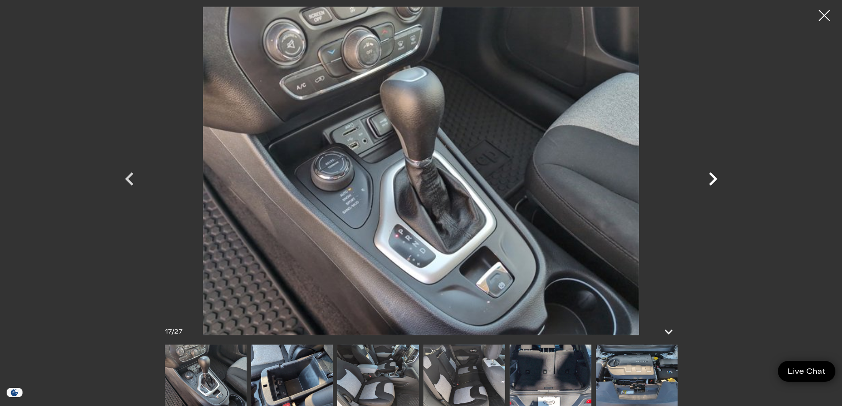
click at [722, 178] on icon "Next" at bounding box center [712, 179] width 27 height 27
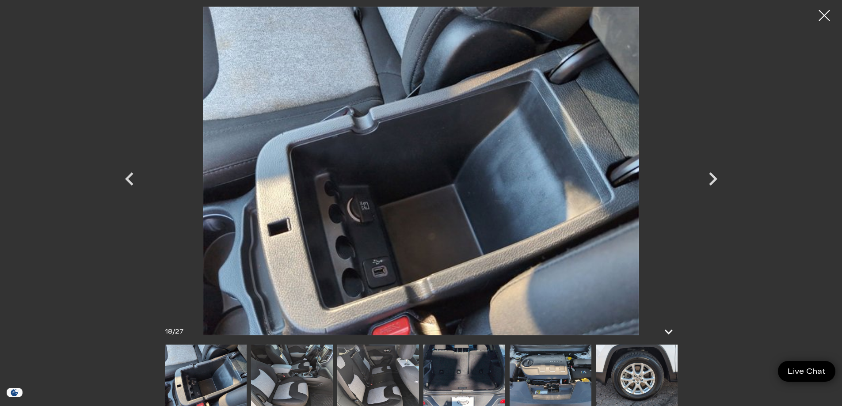
click at [819, 296] on div at bounding box center [421, 203] width 842 height 406
click at [824, 14] on div at bounding box center [824, 15] width 23 height 23
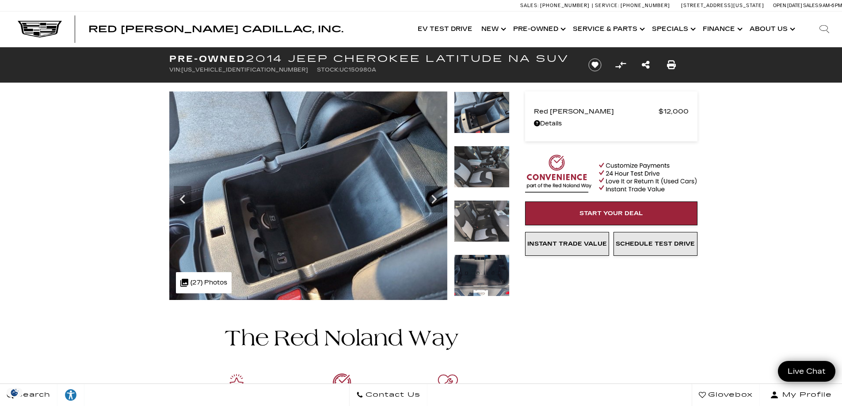
click at [632, 354] on div at bounding box center [421, 403] width 530 height 207
